Goal: Information Seeking & Learning: Learn about a topic

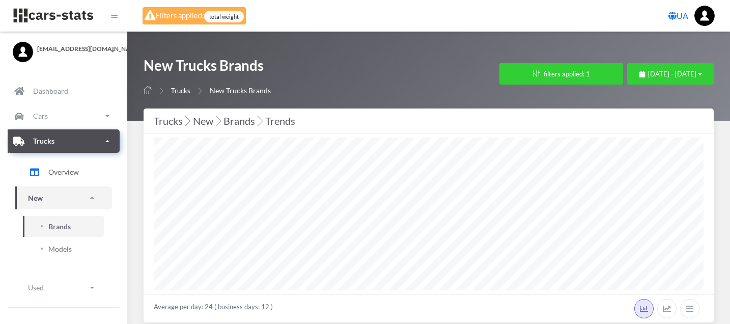
select select "25"
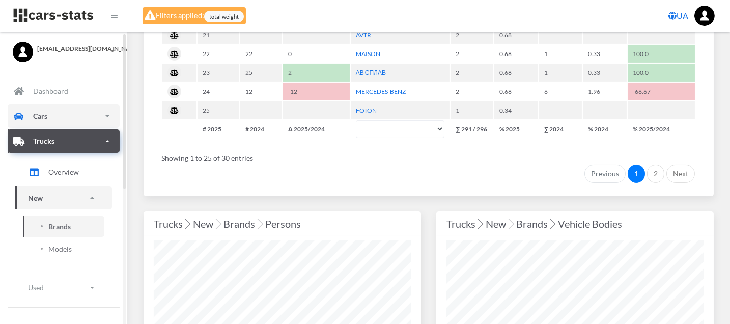
scroll to position [905, 0]
click at [40, 117] on p "Cars" at bounding box center [40, 115] width 14 height 13
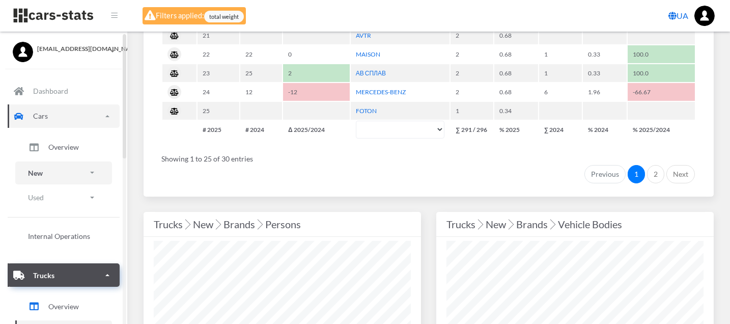
click at [58, 173] on link "New" at bounding box center [63, 172] width 97 height 23
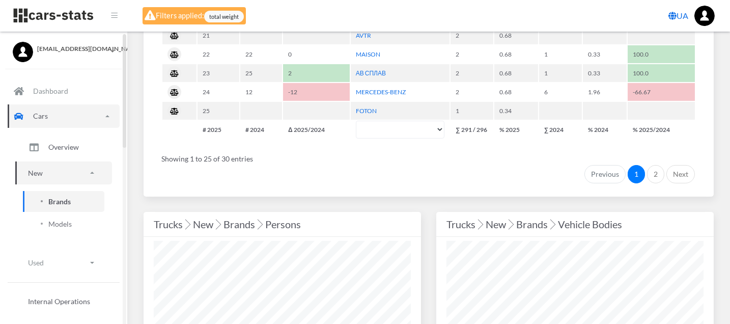
click at [59, 198] on span "Brands" at bounding box center [59, 201] width 22 height 11
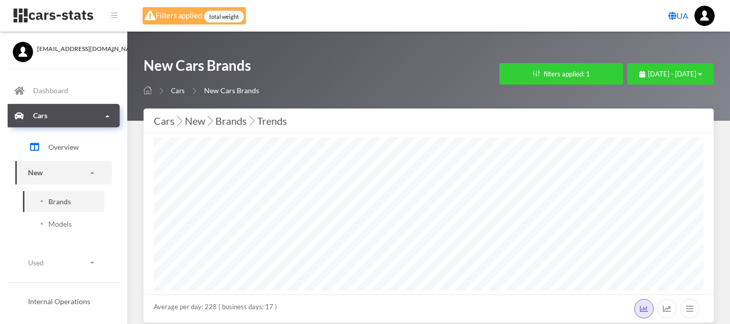
select select "25"
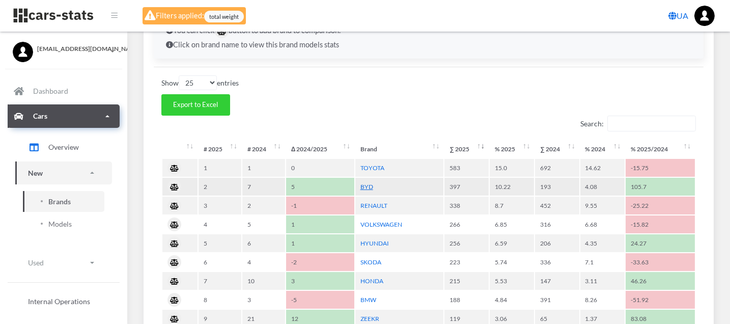
click at [363, 184] on link "BYD" at bounding box center [366, 187] width 13 height 8
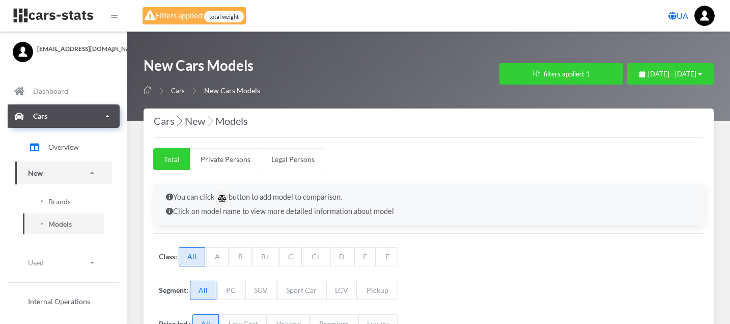
select select "25"
select select "BYD"
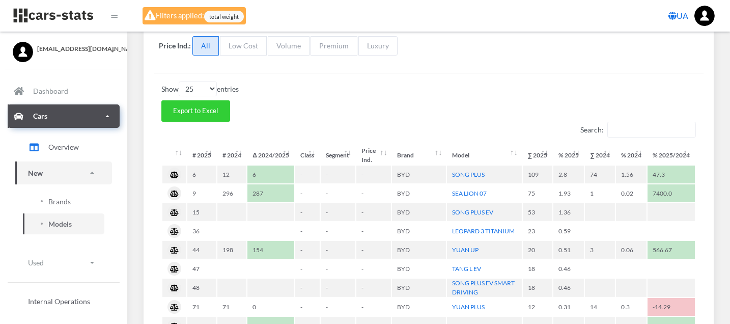
scroll to position [283, 0]
